Goal: Task Accomplishment & Management: Manage account settings

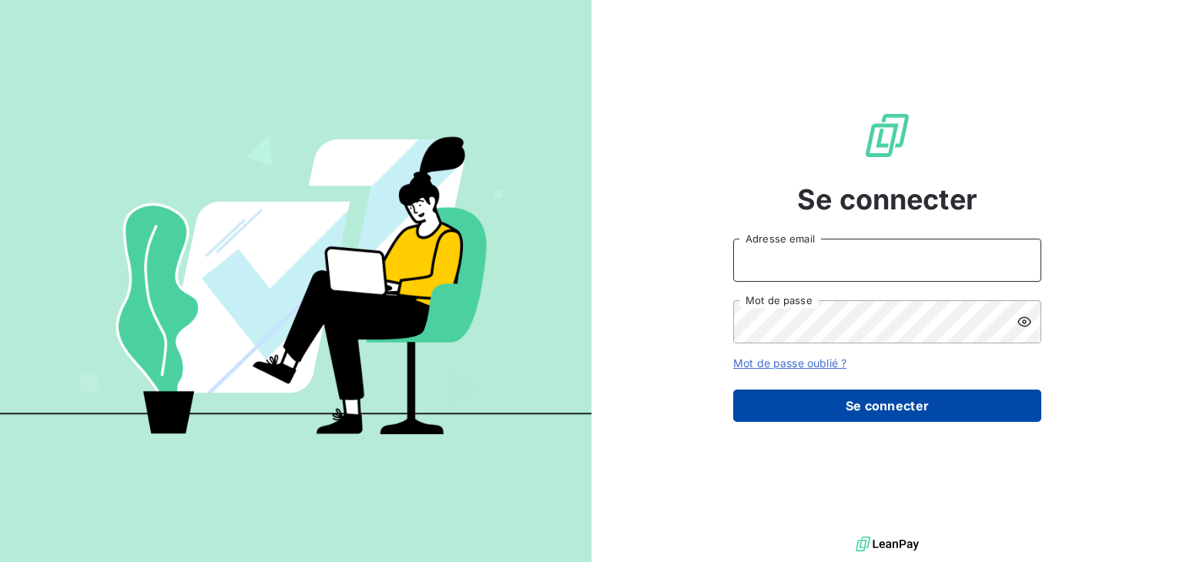
type input "[EMAIL_ADDRESS][DOMAIN_NAME]"
click at [845, 397] on button "Se connecter" at bounding box center [887, 406] width 308 height 32
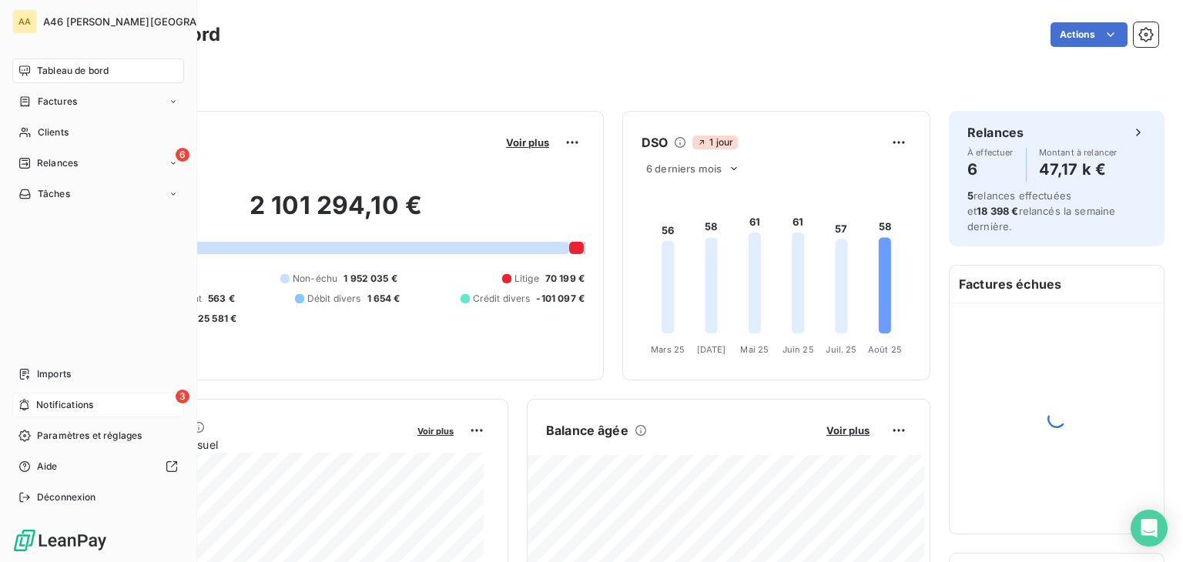
click at [63, 400] on span "Notifications" at bounding box center [64, 405] width 57 height 14
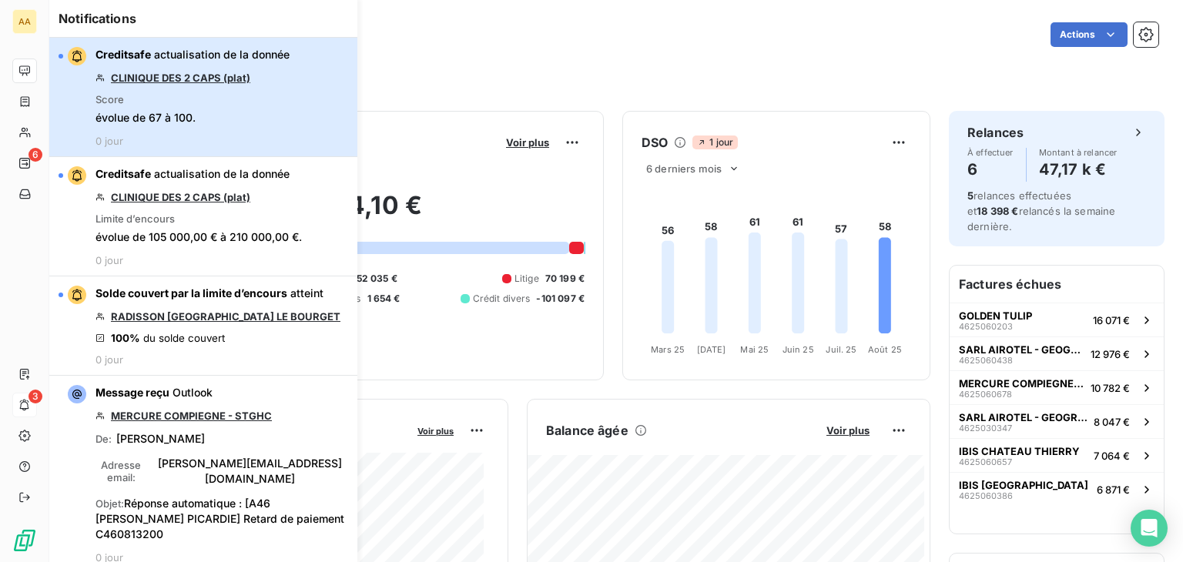
click at [273, 133] on div "Creditsafe actualisation de la donnée CLINIQUE DES 2 CAPS (plat) Score évolue d…" at bounding box center [192, 97] width 194 height 100
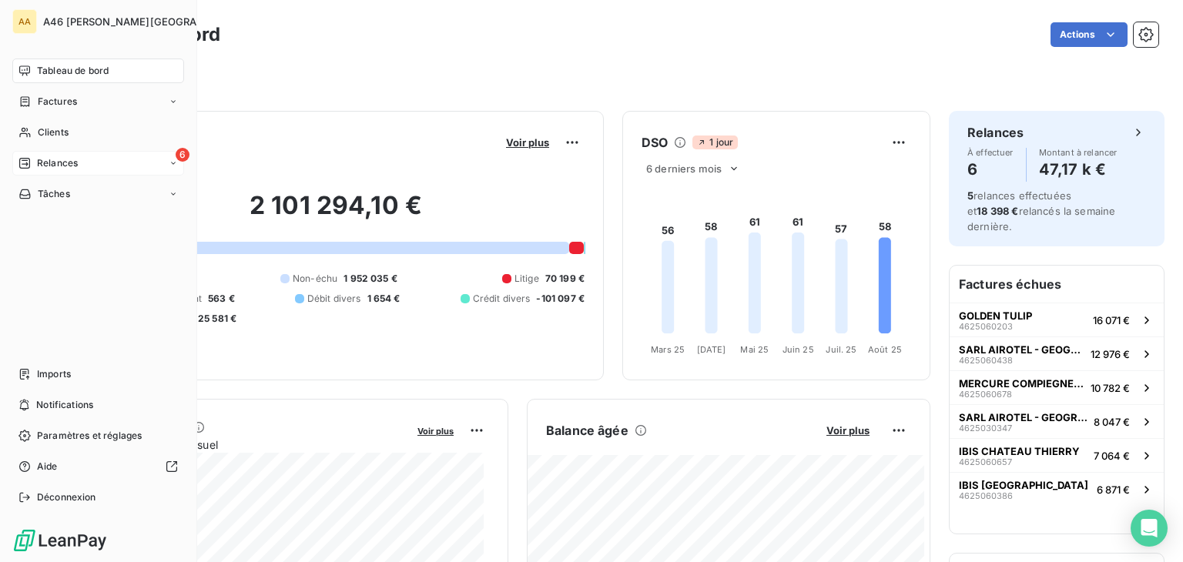
click at [55, 159] on span "Relances" at bounding box center [57, 163] width 41 height 14
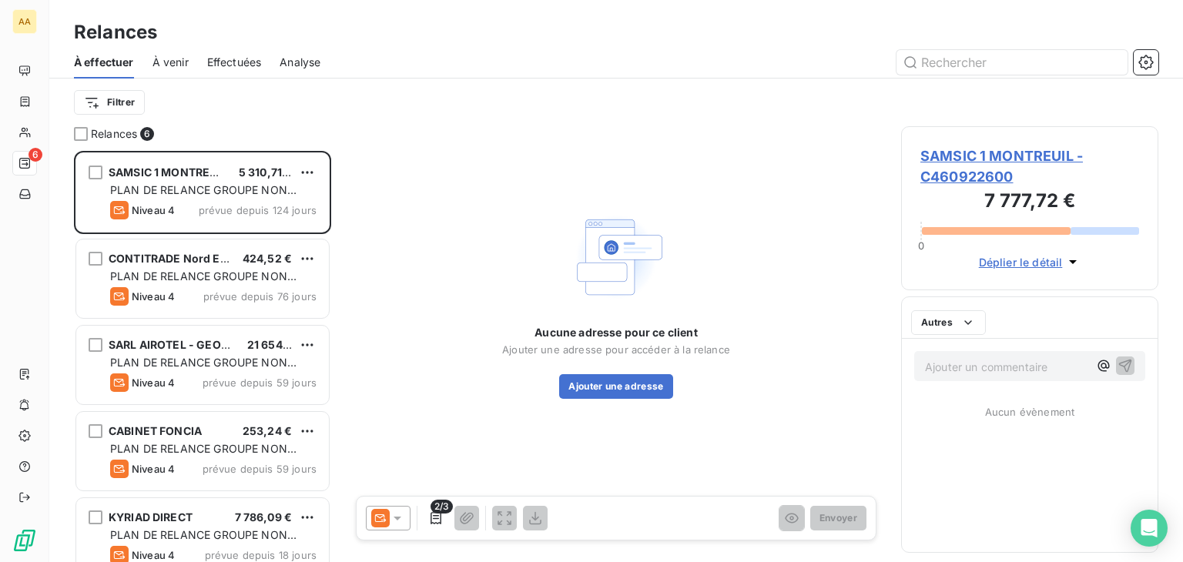
scroll to position [399, 245]
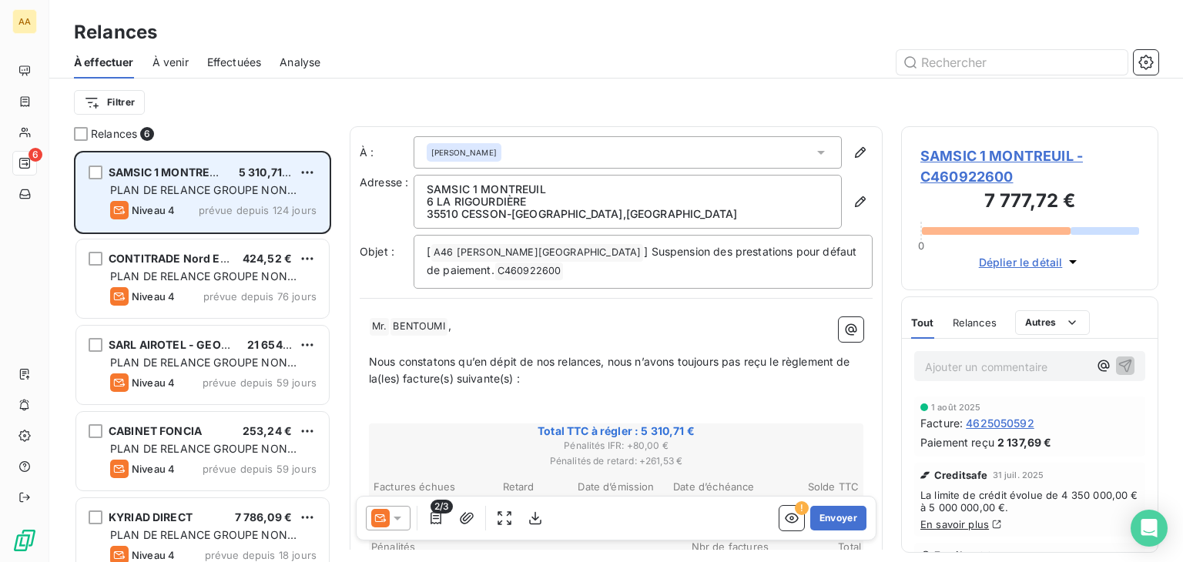
click at [179, 186] on span "PLAN DE RELANCE GROUPE NON AUTOMATIQUE" at bounding box center [203, 197] width 186 height 28
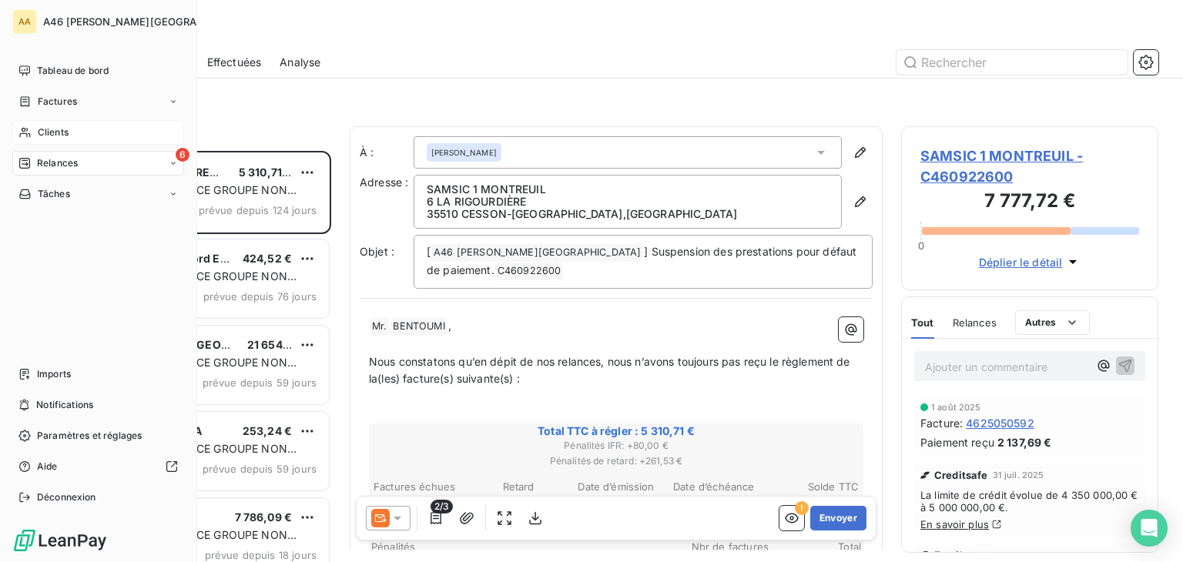
click at [52, 125] on span "Clients" at bounding box center [53, 132] width 31 height 14
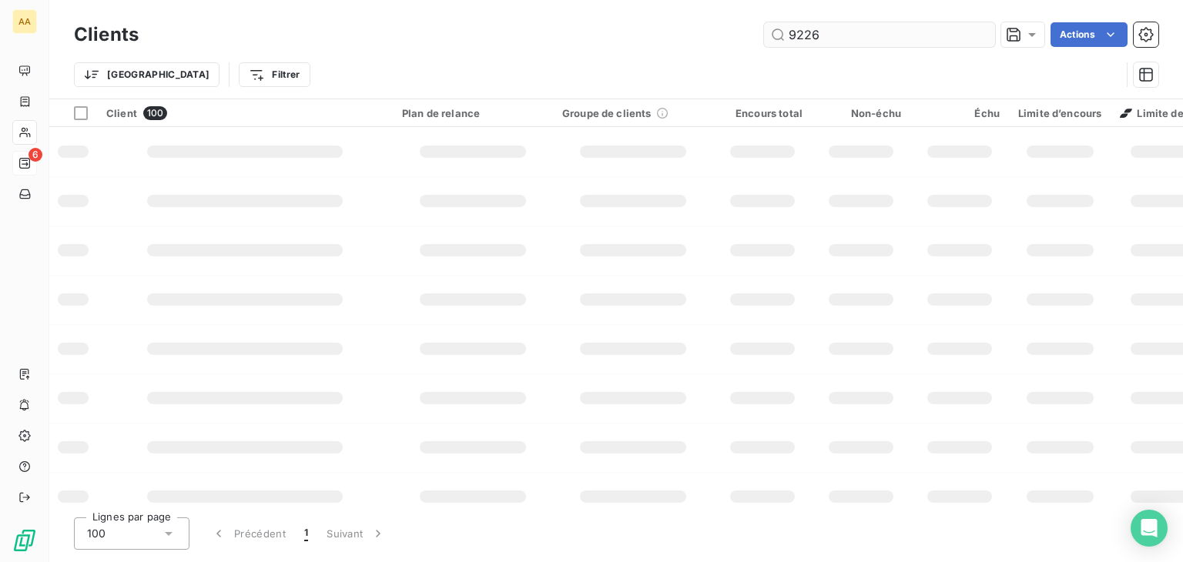
type input "9226"
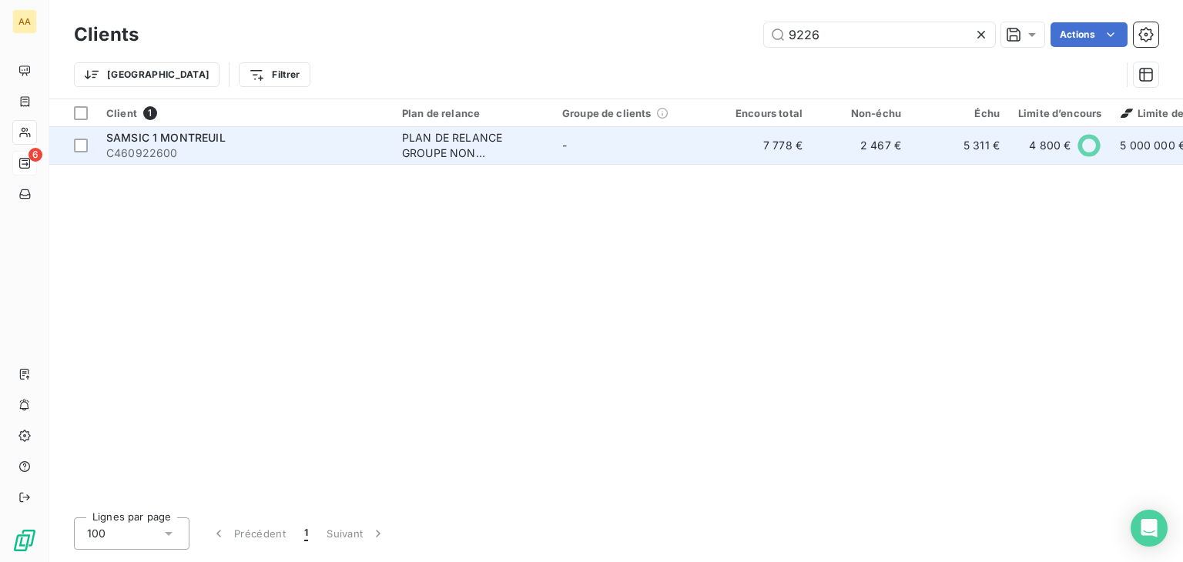
click at [228, 140] on div "SAMSIC 1 MONTREUIL" at bounding box center [244, 137] width 277 height 15
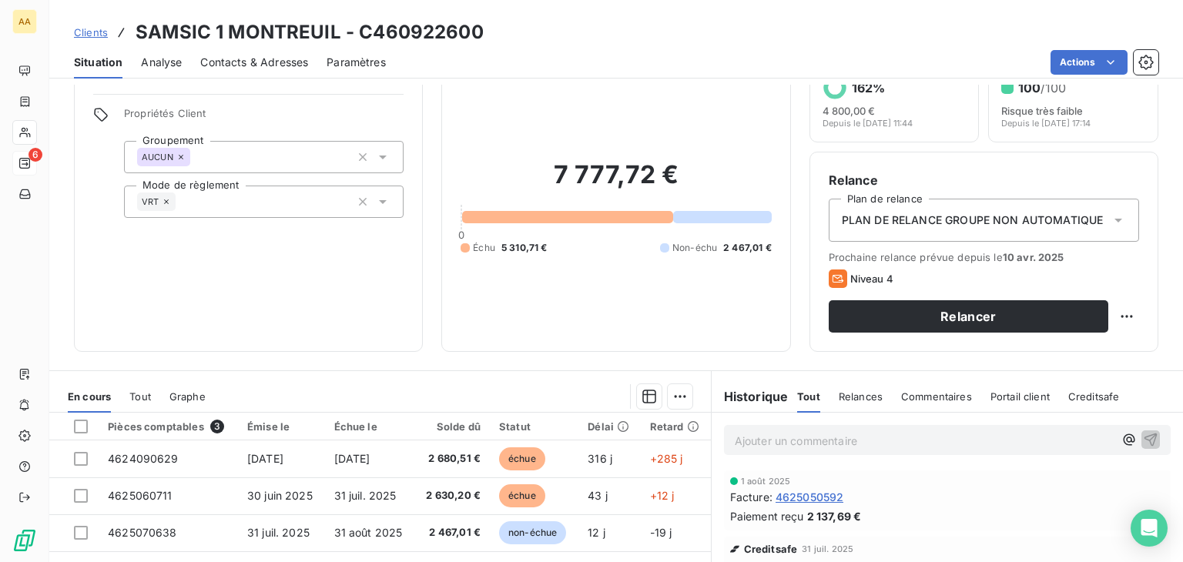
scroll to position [154, 0]
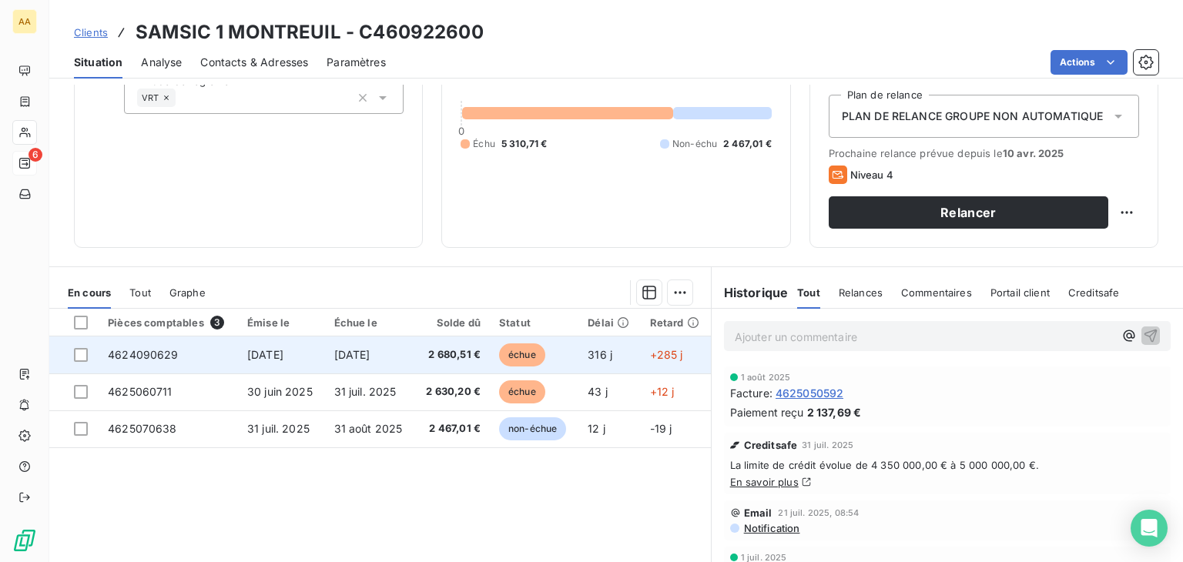
click at [145, 353] on span "4624090629" at bounding box center [143, 354] width 71 height 13
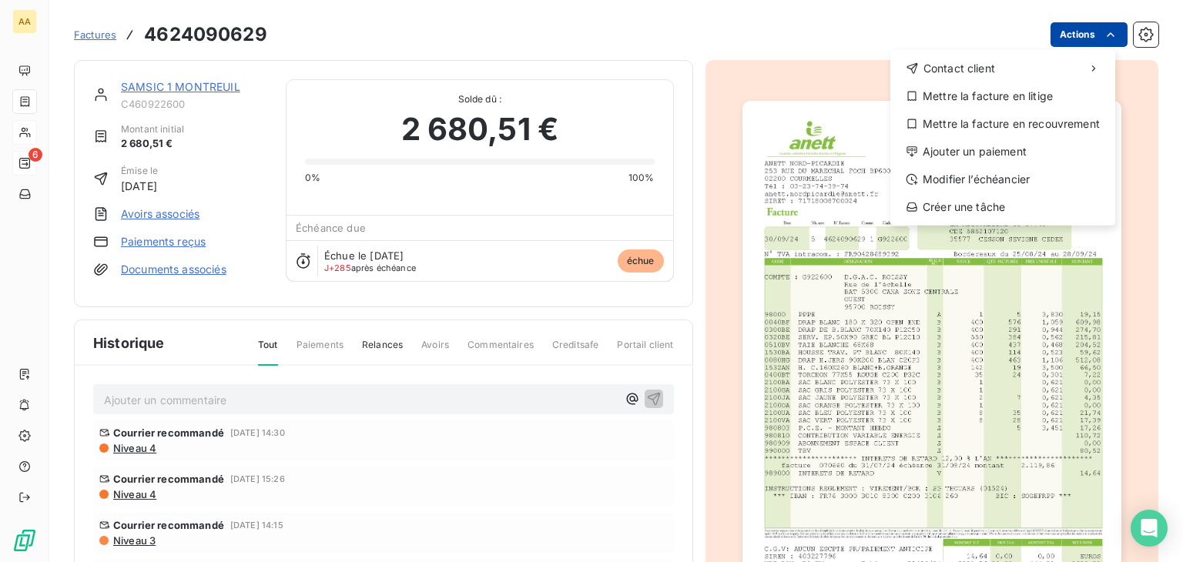
click at [1106, 35] on html "AA 6 Factures [PHONE_NUMBER] Actions Contact client Mettre la facture en litige…" at bounding box center [591, 281] width 1183 height 562
click at [1032, 96] on div "Mettre la facture en litige" at bounding box center [1002, 96] width 212 height 25
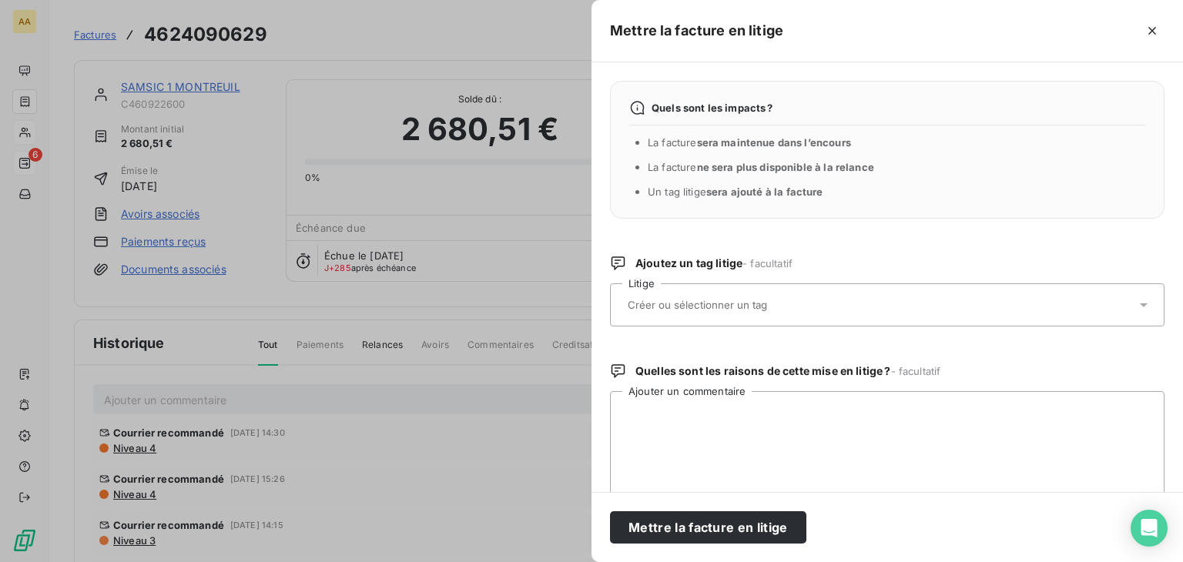
click at [831, 295] on div at bounding box center [879, 305] width 513 height 32
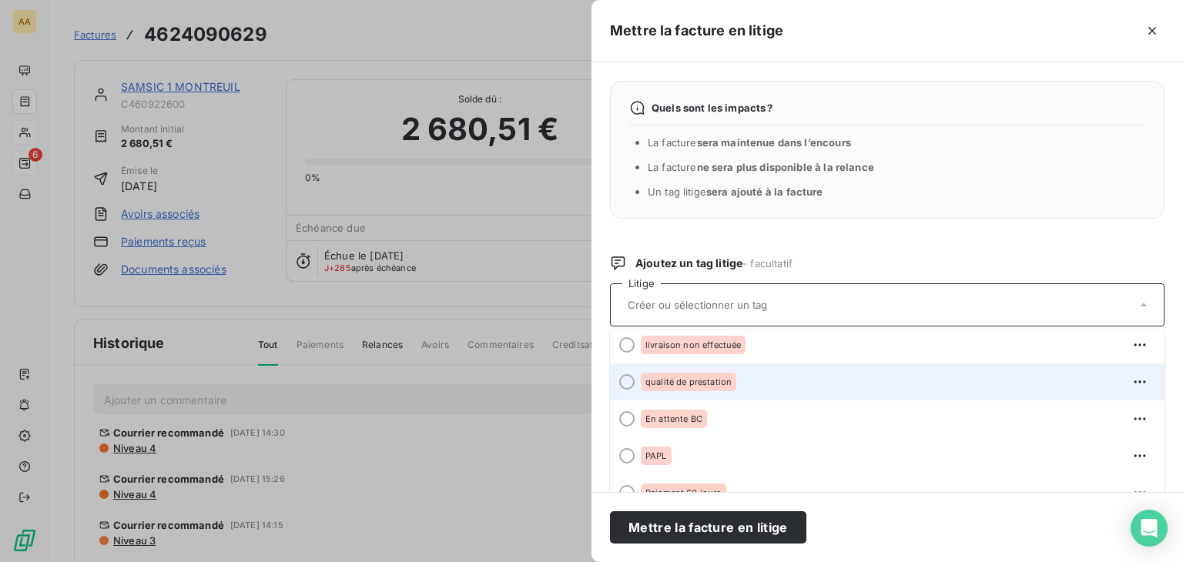
scroll to position [228, 0]
click at [617, 376] on span at bounding box center [622, 381] width 25 height 37
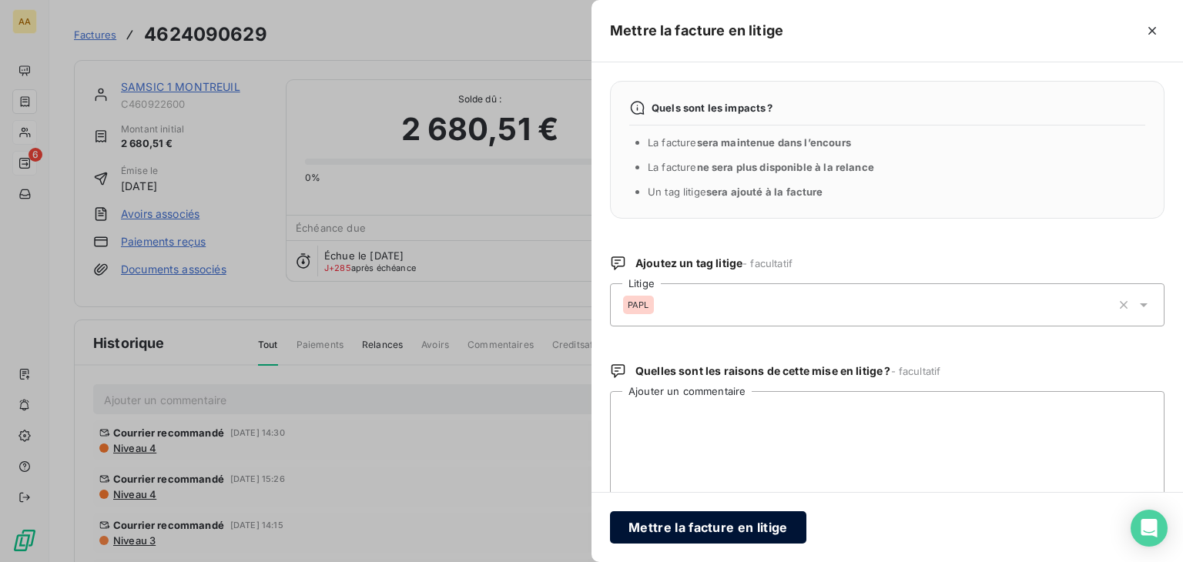
click at [737, 527] on button "Mettre la facture en litige" at bounding box center [708, 527] width 196 height 32
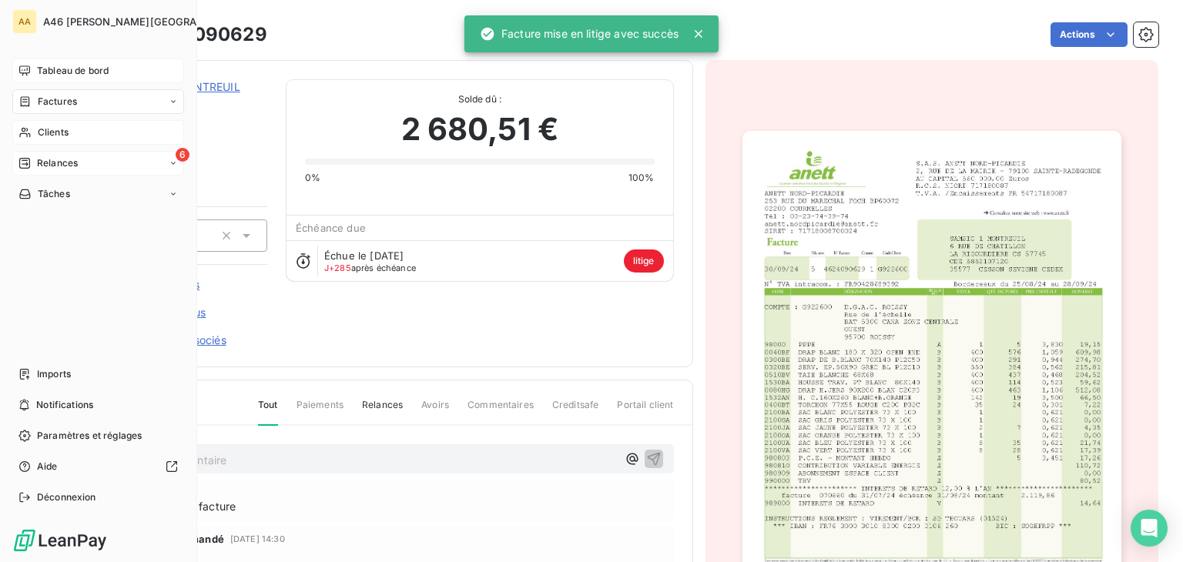
click at [52, 66] on span "Tableau de bord" at bounding box center [73, 71] width 72 height 14
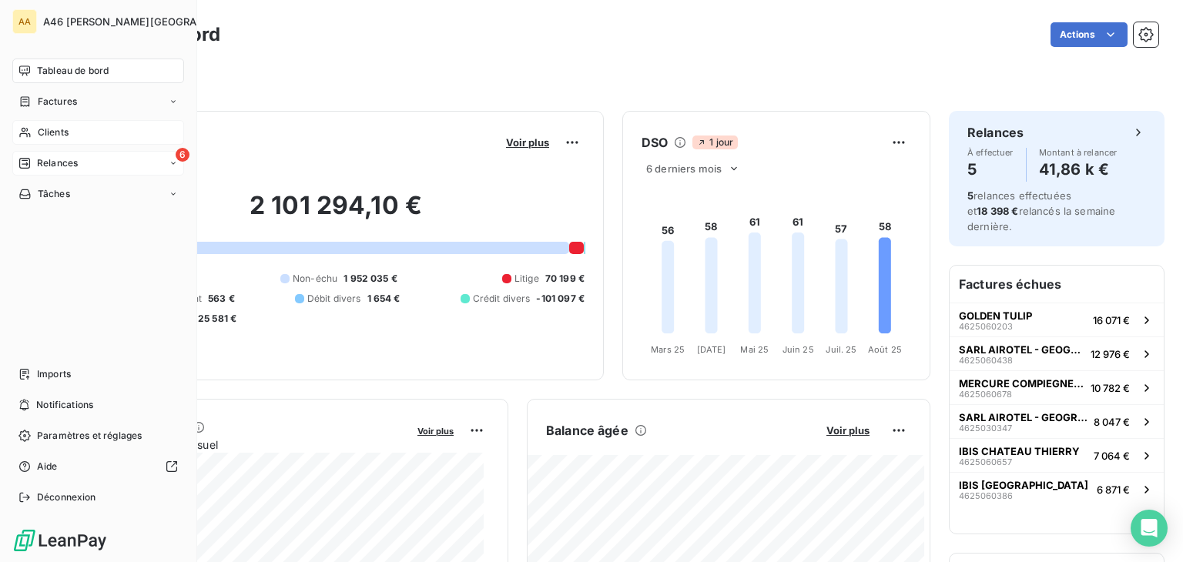
click at [59, 167] on span "Relances" at bounding box center [57, 163] width 41 height 14
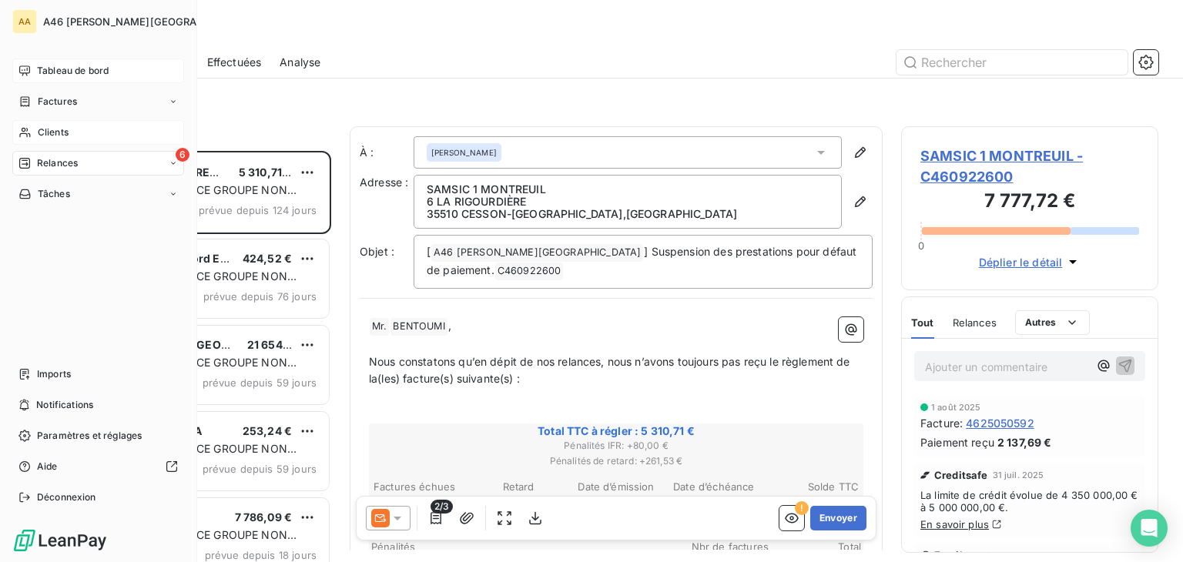
click at [55, 75] on span "Tableau de bord" at bounding box center [73, 71] width 72 height 14
